Goal: Task Accomplishment & Management: Use online tool/utility

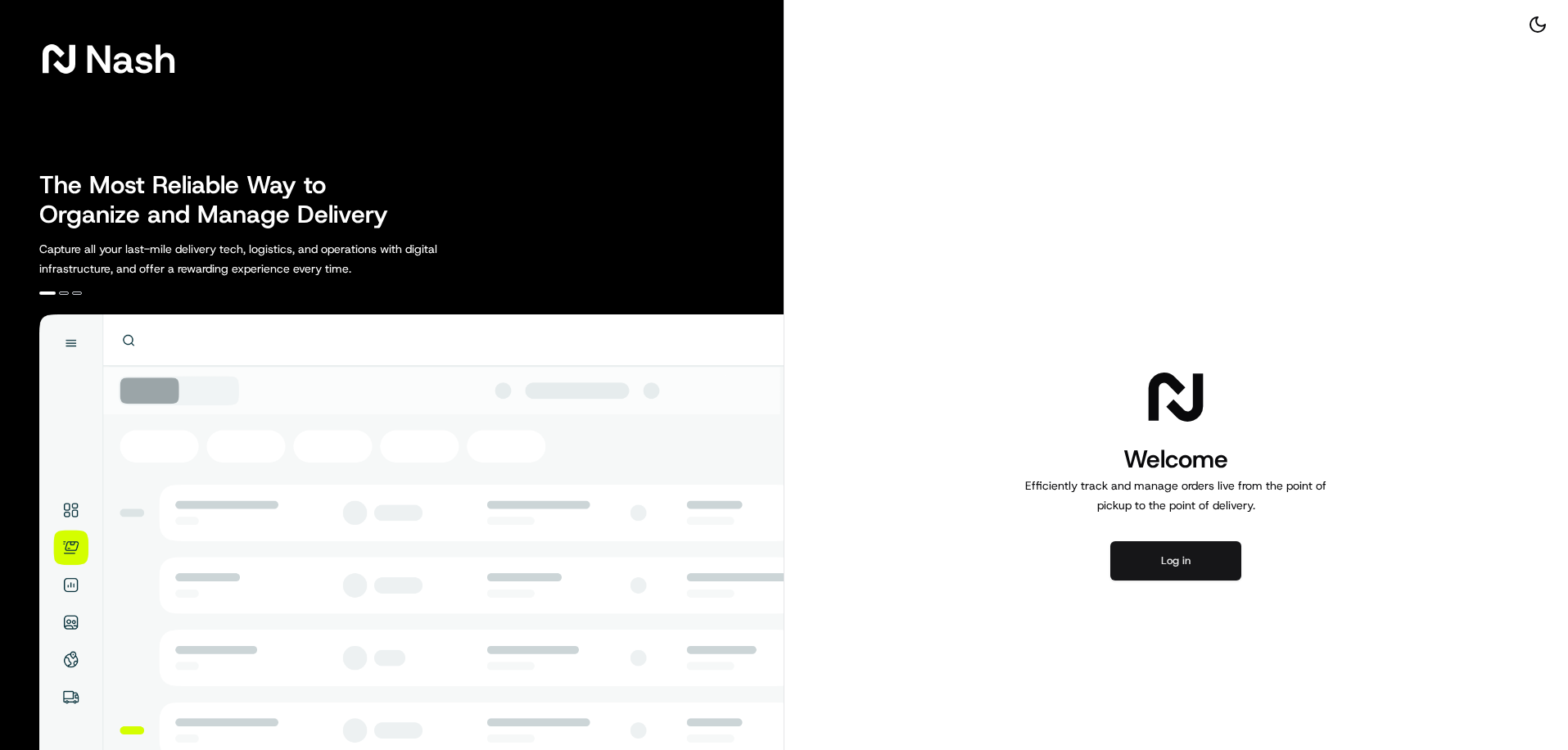
click at [1203, 568] on button "Log in" at bounding box center [1176, 560] width 131 height 40
